Goal: Task Accomplishment & Management: Complete application form

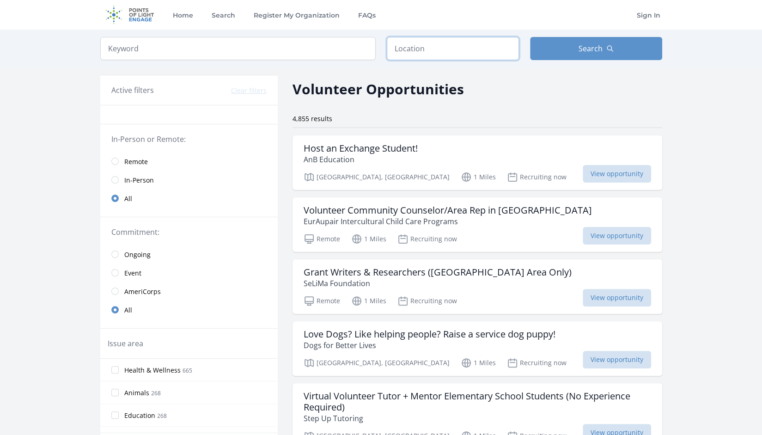
click at [430, 44] on input "text" at bounding box center [453, 48] width 132 height 23
type input "Van Nuys, CA 91423, USA"
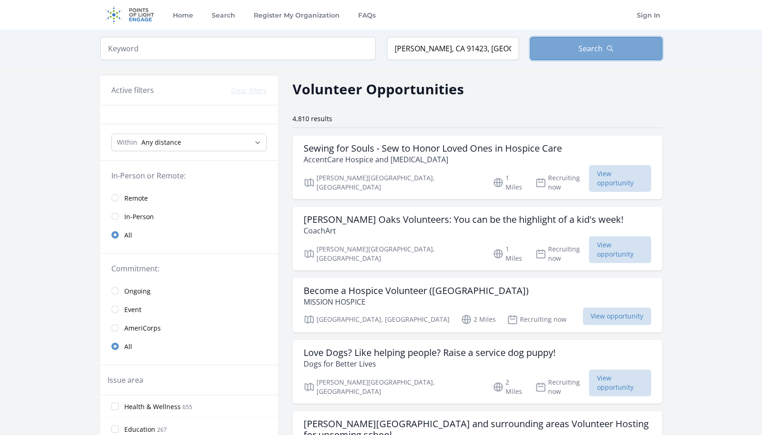
click at [582, 49] on span "Search" at bounding box center [591, 48] width 24 height 11
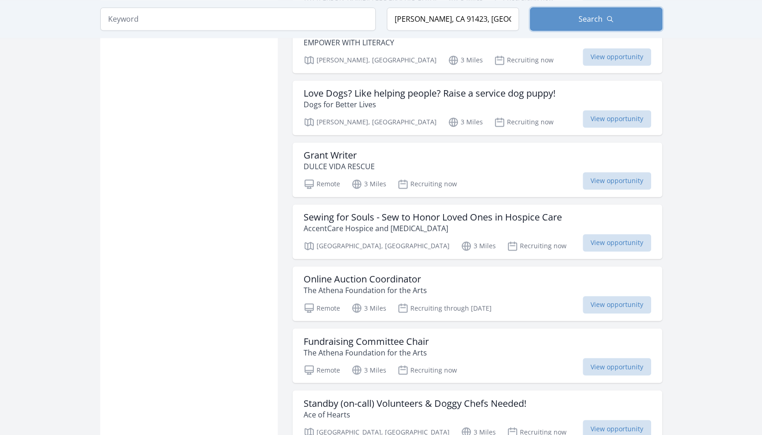
scroll to position [834, 0]
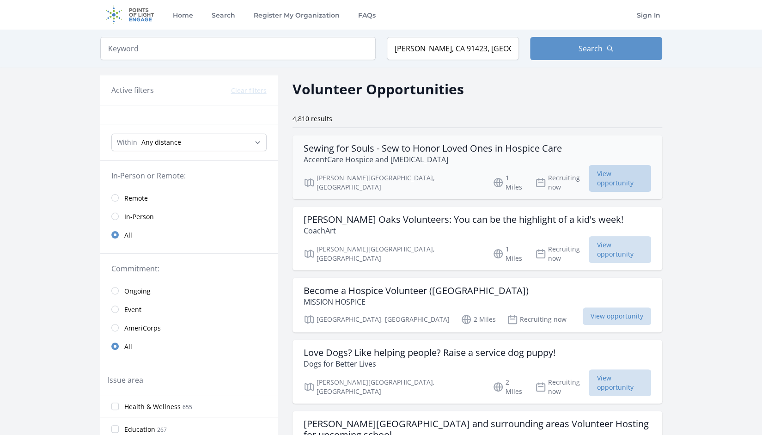
click at [626, 177] on span "View opportunity" at bounding box center [620, 178] width 62 height 27
click at [624, 237] on span "View opportunity" at bounding box center [620, 249] width 62 height 27
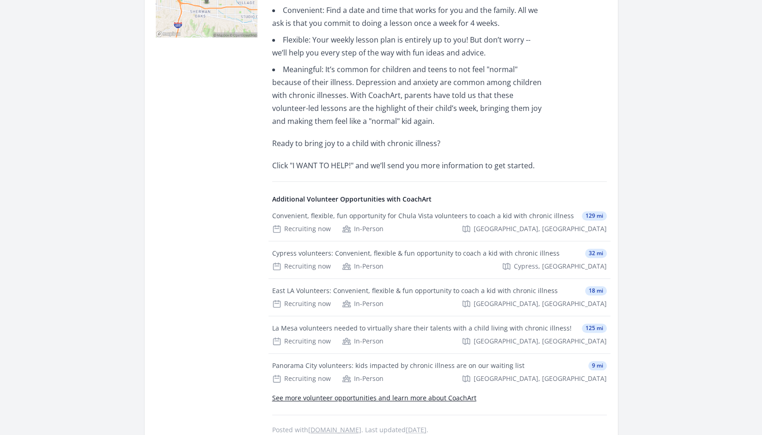
scroll to position [422, 0]
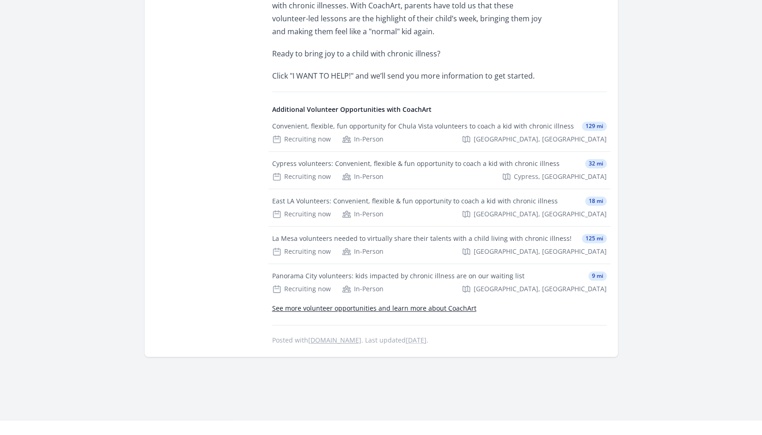
click at [386, 304] on link "See more volunteer opportunities and learn more about CoachArt" at bounding box center [374, 308] width 204 height 9
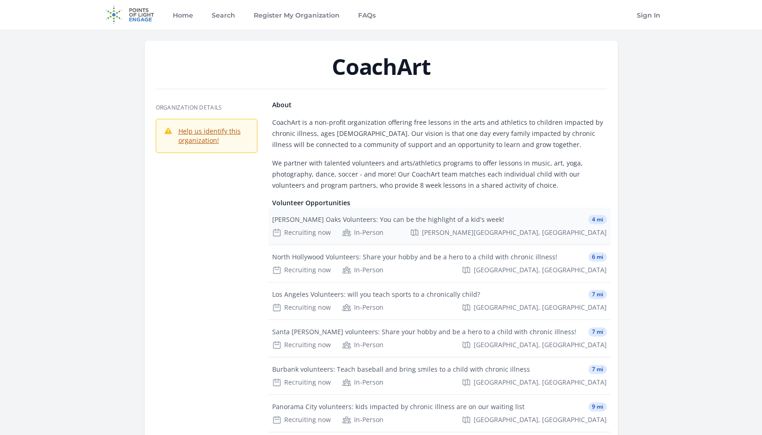
click at [351, 228] on div "In-Person" at bounding box center [363, 232] width 42 height 9
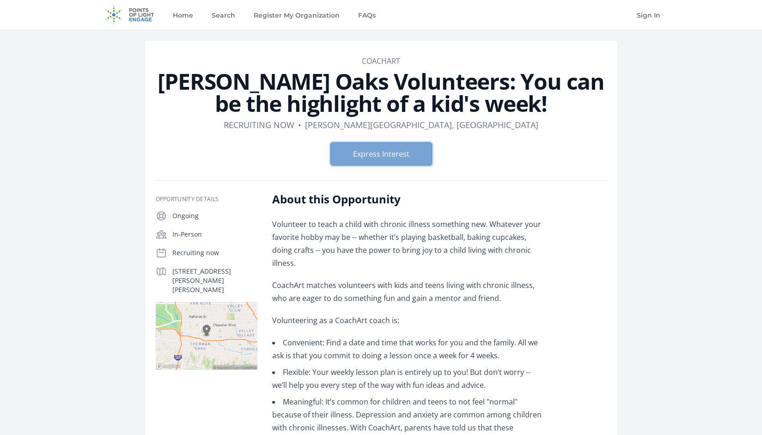
click at [388, 150] on button "Express Interest" at bounding box center [382, 153] width 102 height 23
